Goal: Check status: Check status

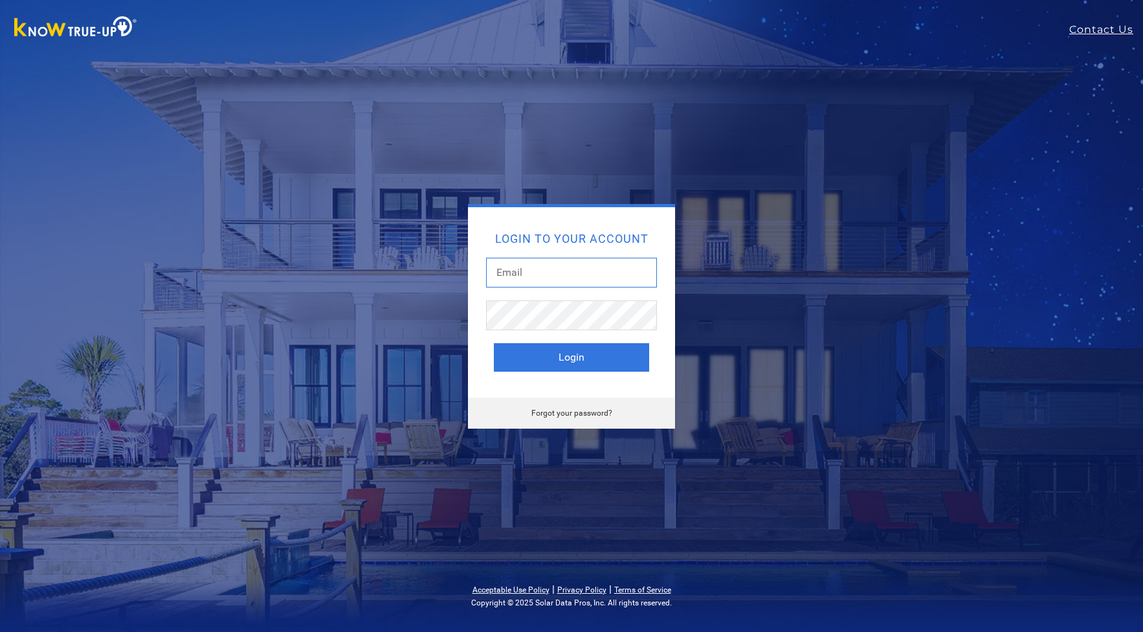
type input "dustandkris@comcast.net"
click at [596, 350] on button "Login" at bounding box center [571, 357] width 155 height 28
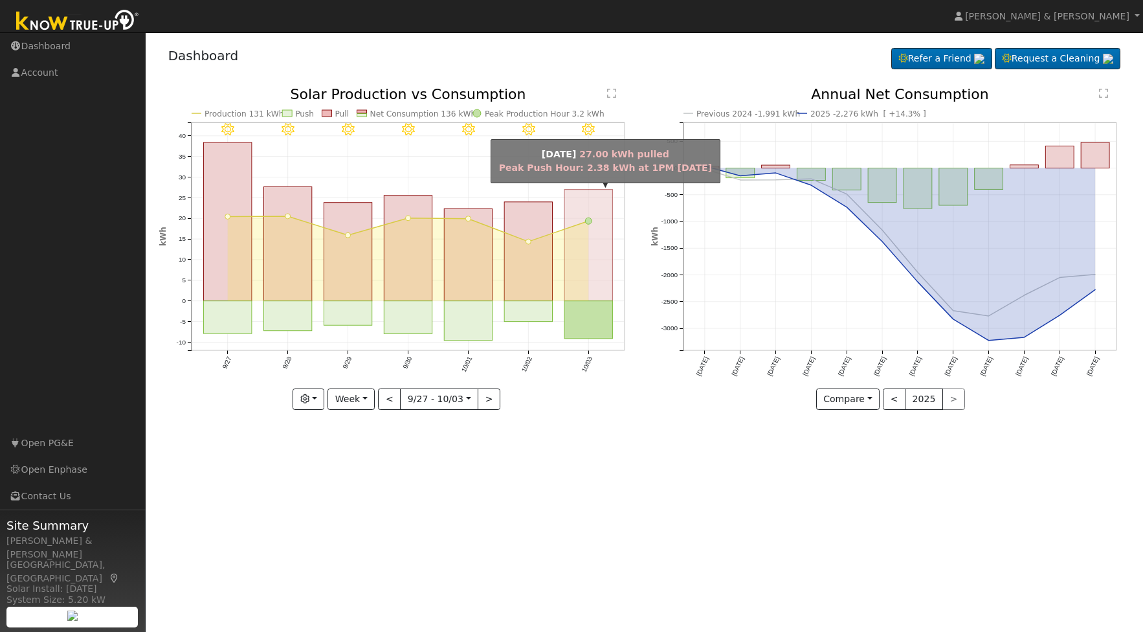
click at [596, 246] on rect "onclick=""" at bounding box center [588, 245] width 48 height 111
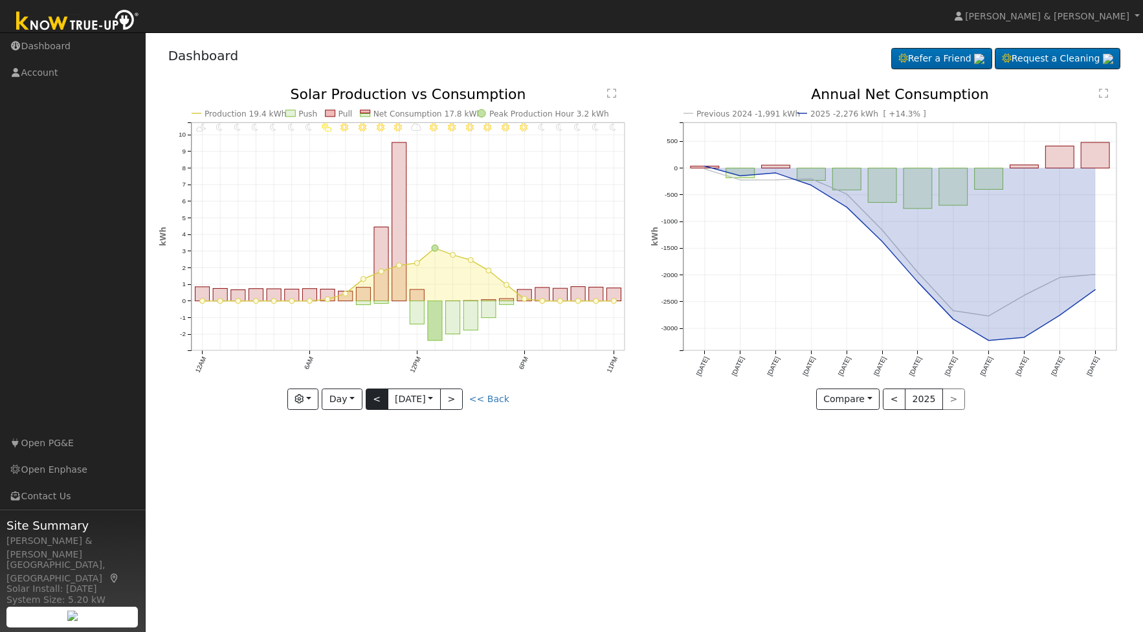
click at [376, 394] on button "<" at bounding box center [377, 399] width 23 height 22
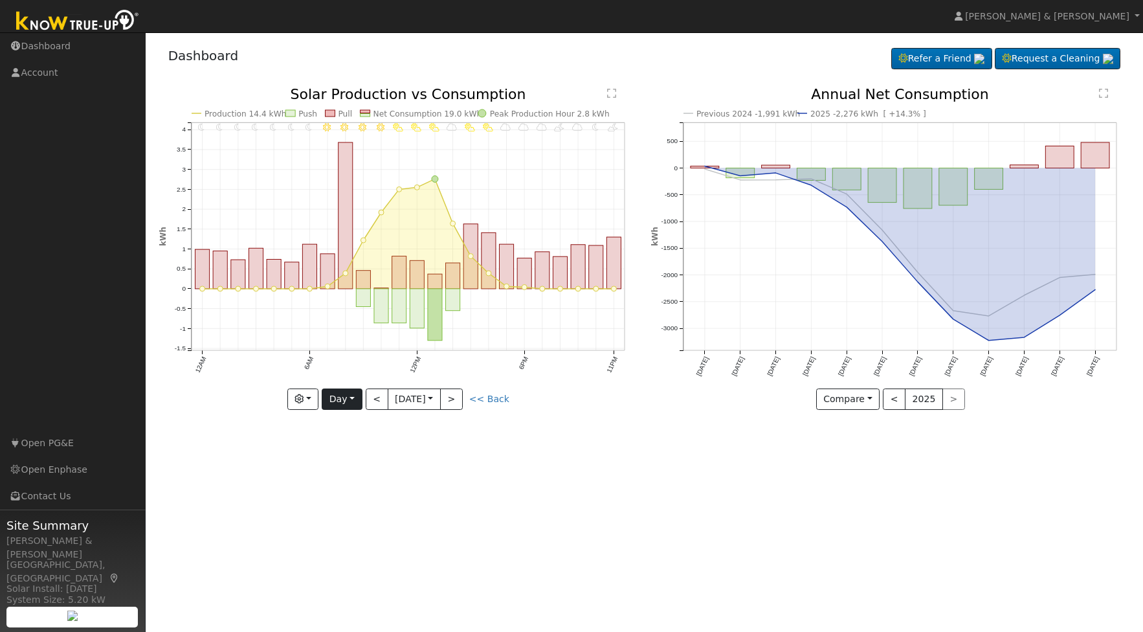
click at [353, 400] on button "Day" at bounding box center [342, 399] width 40 height 22
click at [379, 438] on link "Week" at bounding box center [367, 444] width 90 height 18
type input "2025-09-27"
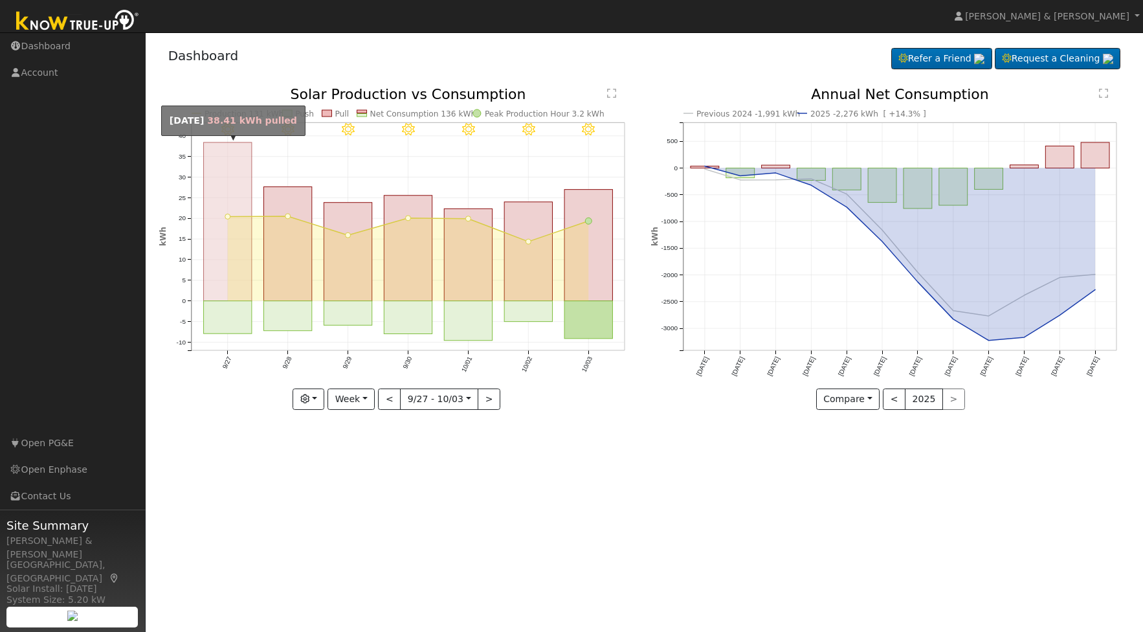
click at [225, 227] on rect "onclick=""" at bounding box center [227, 221] width 48 height 159
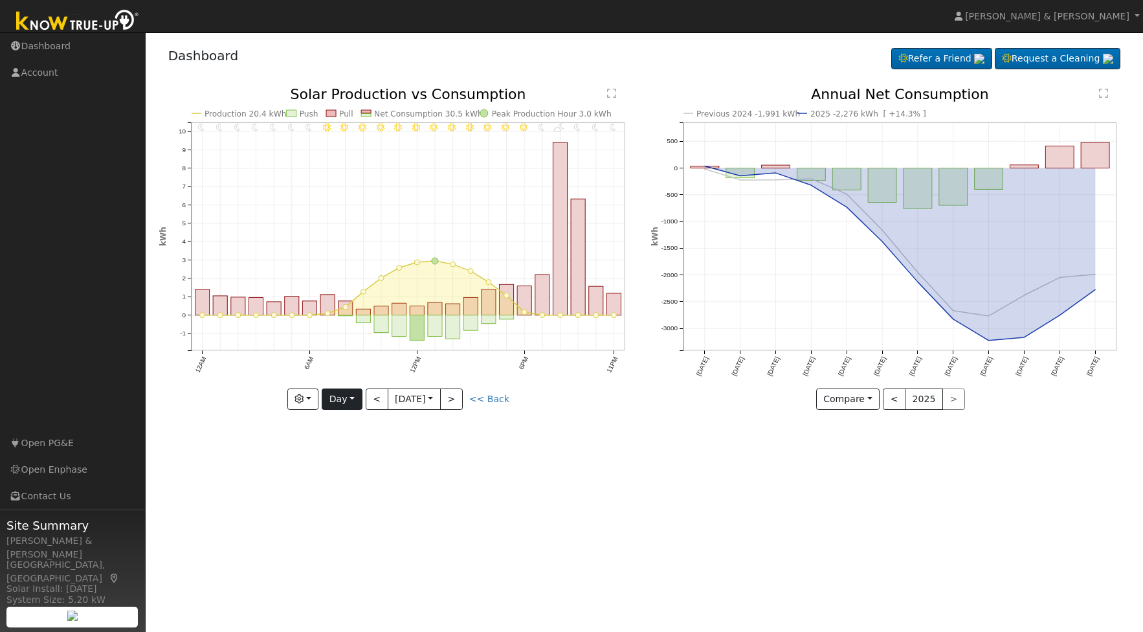
click at [349, 407] on button "Day" at bounding box center [342, 399] width 40 height 22
click at [365, 445] on link "Week" at bounding box center [367, 444] width 90 height 18
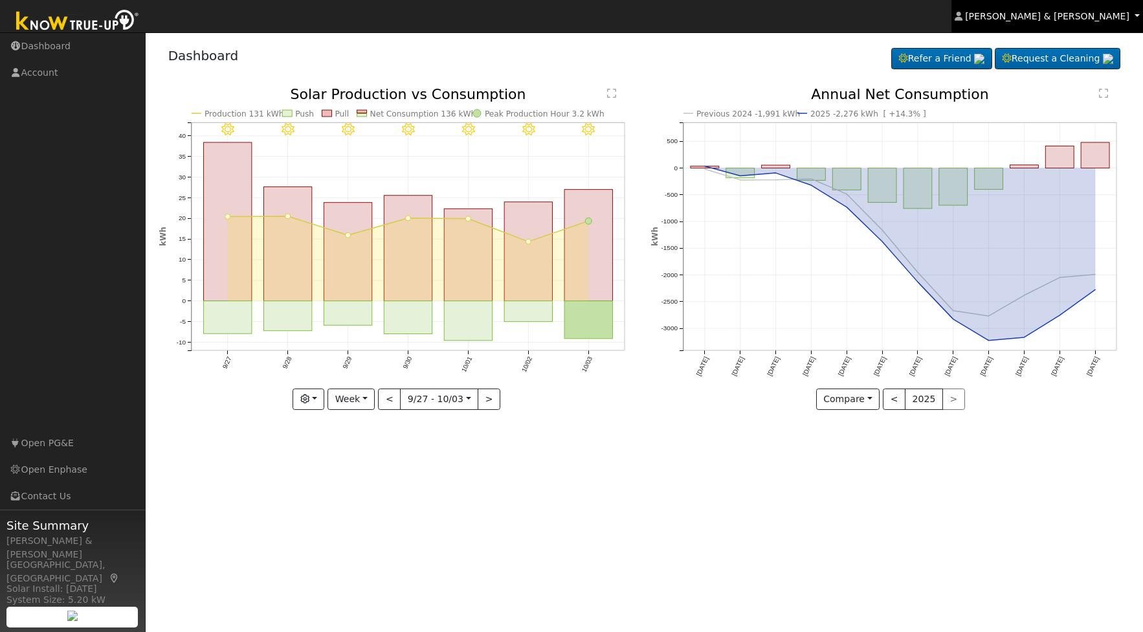
click at [1083, 25] on link "Kristin & Dustin Scharnick" at bounding box center [1048, 16] width 192 height 32
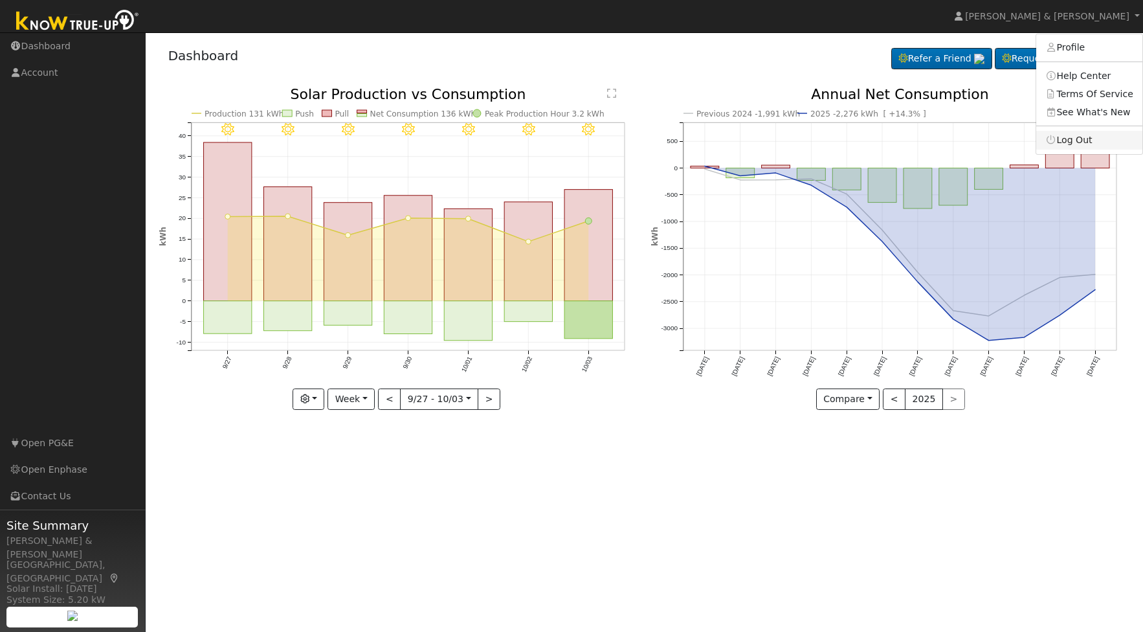
click at [1051, 145] on link "Log Out" at bounding box center [1089, 140] width 106 height 18
